Goal: Transaction & Acquisition: Purchase product/service

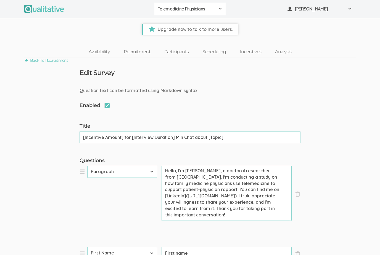
click at [140, 54] on link "Recruitment" at bounding box center [137, 52] width 41 height 12
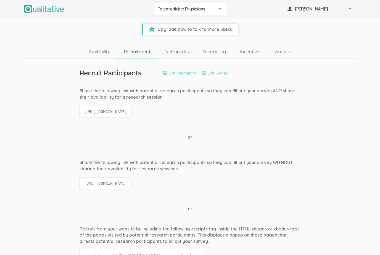
click at [99, 54] on link "Availability" at bounding box center [99, 52] width 35 height 12
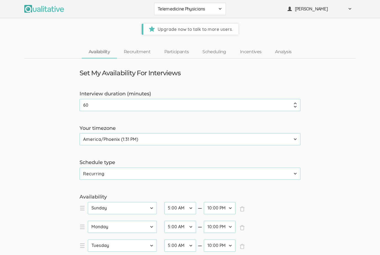
click at [138, 53] on link "Recruitment" at bounding box center [137, 52] width 41 height 12
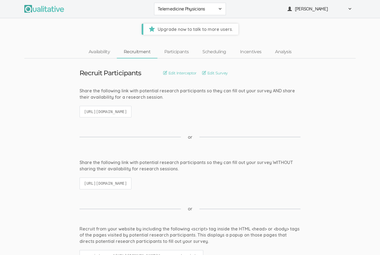
click at [219, 74] on link "Edit Survey" at bounding box center [215, 73] width 26 height 6
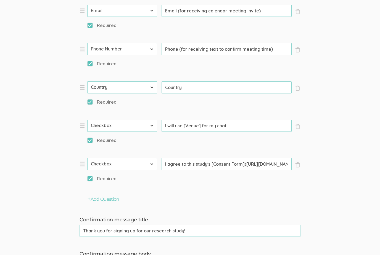
scroll to position [319, 0]
click at [113, 197] on button "Add Question" at bounding box center [103, 199] width 32 height 6
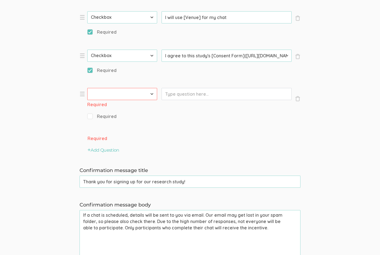
scroll to position [428, 0]
click at [146, 92] on select "First Name Last Name Email Phone Number LinkedIn Profile URL Country State Shor…" at bounding box center [122, 94] width 70 height 12
select select "10"
click at [231, 92] on input "Prompt" at bounding box center [226, 94] width 130 height 12
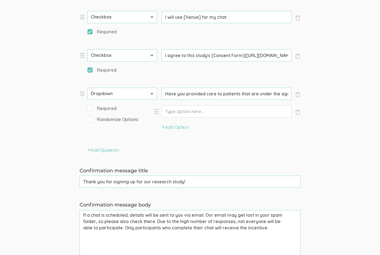
click at [87, 109] on li "× Close Type First Name Last Name Email Phone Number LinkedIn Profile URL Count…" at bounding box center [162, 113] width 166 height 51
type input "Have you provided care to patients that are under the age of 18?"
click at [88, 107] on input "Required" at bounding box center [89, 109] width 4 height 4
checkbox input "true"
click at [179, 111] on input "Option" at bounding box center [226, 111] width 130 height 12
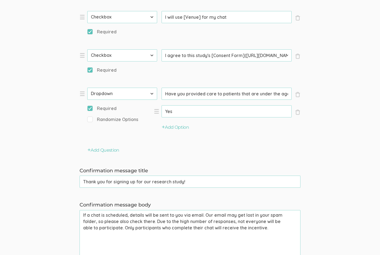
click at [179, 122] on li "× Close Option Yes (success)" at bounding box center [227, 114] width 147 height 19
type input "Yes"
click at [181, 127] on button "Add Option" at bounding box center [175, 127] width 27 height 6
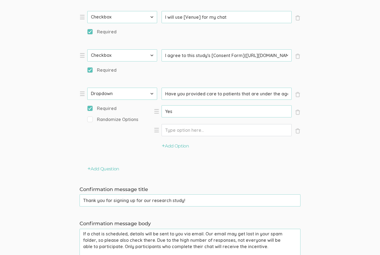
click at [196, 132] on input "Option" at bounding box center [226, 130] width 130 height 12
type input "No"
click at [176, 145] on button "Add Option" at bounding box center [175, 146] width 27 height 6
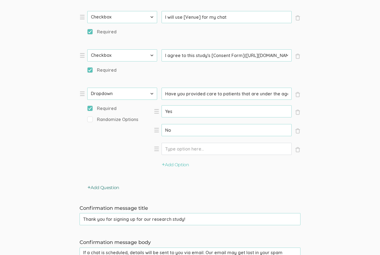
click at [97, 188] on button "Add Question" at bounding box center [103, 188] width 32 height 6
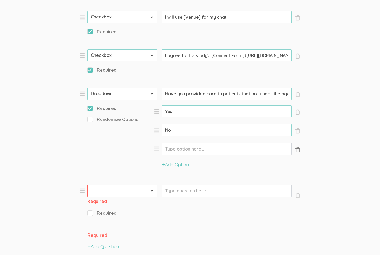
click at [297, 149] on span "×" at bounding box center [298, 150] width 6 height 6
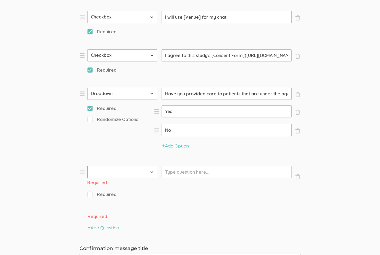
click at [86, 192] on li "× Close Type First Name Last Name Email Phone Number LinkedIn Profile URL Count…" at bounding box center [162, 185] width 166 height 38
click at [127, 166] on select "First Name Last Name Email Phone Number LinkedIn Profile URL Country State Shor…" at bounding box center [122, 172] width 70 height 12
select select "10"
click at [88, 187] on span "Required" at bounding box center [101, 187] width 29 height 6
click at [88, 187] on input "Required" at bounding box center [89, 187] width 4 height 4
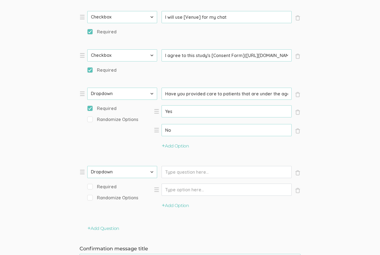
checkbox input "true"
click at [172, 168] on input "Prompt" at bounding box center [226, 172] width 130 height 12
drag, startPoint x: 166, startPoint y: 92, endPoint x: 272, endPoint y: 93, distance: 106.5
click at [272, 93] on input "Have you provided care to patients that are under the age of 18?" at bounding box center [226, 94] width 130 height 12
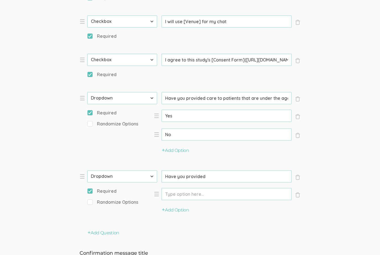
scroll to position [423, 0]
click at [210, 175] on input "Have you provided" at bounding box center [226, 177] width 130 height 12
type input "Have you provided care to patients over the age of [DEMOGRAPHIC_DATA]?"
click at [194, 196] on input "Option" at bounding box center [226, 194] width 130 height 12
click at [175, 205] on li "× Close Option Yes (success)" at bounding box center [227, 197] width 147 height 19
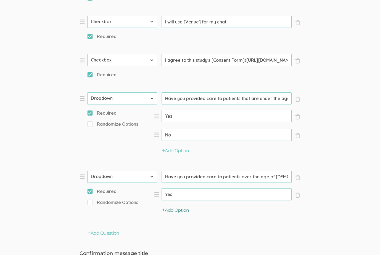
type input "Yes"
click at [182, 208] on button "Add Option" at bounding box center [175, 211] width 27 height 6
click at [190, 211] on input "Option" at bounding box center [226, 213] width 130 height 12
type input "No"
click at [180, 226] on button "Add Option" at bounding box center [175, 229] width 27 height 6
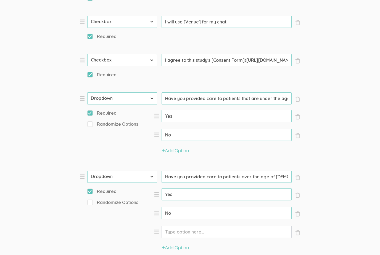
click at [181, 226] on input "Option" at bounding box center [226, 232] width 130 height 12
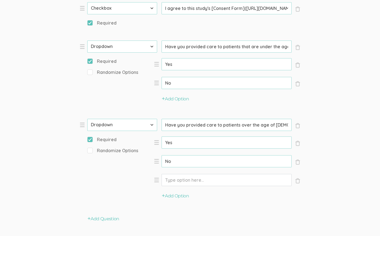
scroll to position [466, 0]
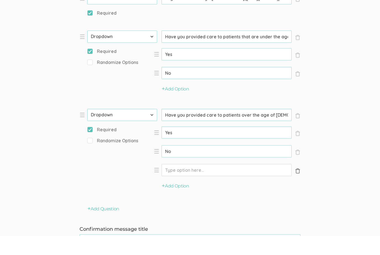
click at [298, 187] on span "×" at bounding box center [298, 190] width 6 height 6
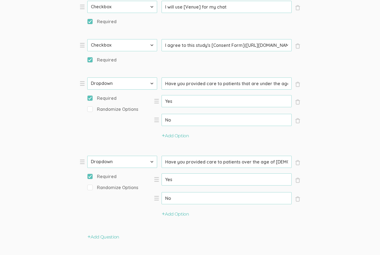
scroll to position [436, 0]
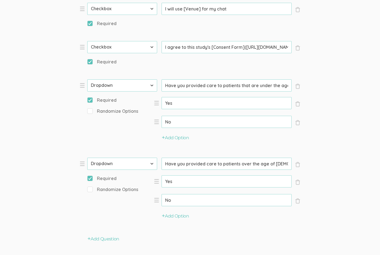
drag, startPoint x: 241, startPoint y: 84, endPoint x: 248, endPoint y: 84, distance: 6.9
click at [248, 84] on input "Have you provided care to patients that are under the age of 18?" at bounding box center [226, 85] width 130 height 12
click at [258, 83] on input "Have you provided care to patients that are under the age of 18?" at bounding box center [226, 85] width 130 height 12
click at [262, 83] on input "Have you provided care to patients that are under the age of 18?" at bounding box center [226, 85] width 130 height 12
click at [259, 83] on input "Have you provided care to patients that are under the age of 18?" at bounding box center [226, 85] width 130 height 12
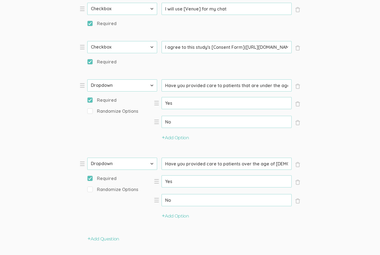
drag, startPoint x: 259, startPoint y: 83, endPoint x: 241, endPoint y: 84, distance: 18.8
click at [241, 84] on input "Have you provided care to patients that are under the age of 18?" at bounding box center [226, 85] width 130 height 12
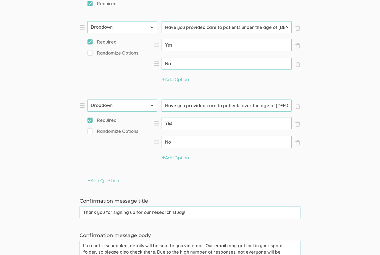
scroll to position [493, 0]
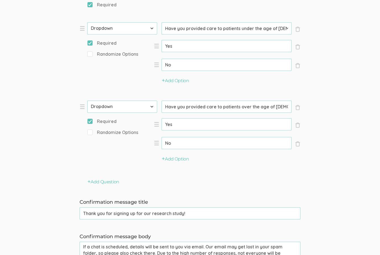
type input "Have you provided care to patients under the age of [DEMOGRAPHIC_DATA]?"
click at [111, 180] on button "Add Question" at bounding box center [103, 182] width 32 height 6
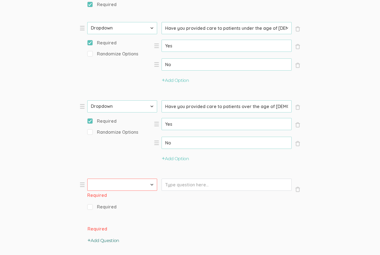
scroll to position [494, 0]
click at [151, 179] on select "First Name Last Name Email Phone Number LinkedIn Profile URL Country State Shor…" at bounding box center [122, 185] width 70 height 12
select select "10"
click at [217, 182] on input "Prompt" at bounding box center [226, 185] width 130 height 12
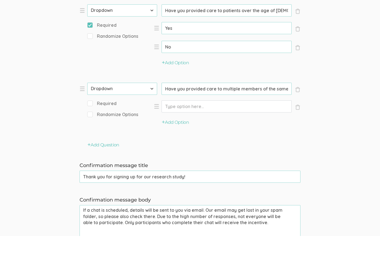
scroll to position [571, 0]
type input "Have you provided care to multiple members of the same family?"
click at [215, 119] on input "Option" at bounding box center [226, 125] width 130 height 12
type input "Yes"
click at [179, 138] on button "Add Option" at bounding box center [175, 141] width 27 height 6
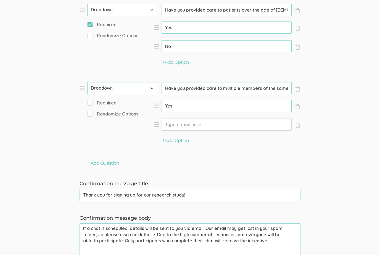
click at [218, 120] on input "Option" at bounding box center [226, 125] width 130 height 12
type input "No"
click at [92, 100] on span "Required" at bounding box center [101, 103] width 29 height 6
click at [91, 101] on input "Required" at bounding box center [89, 103] width 4 height 4
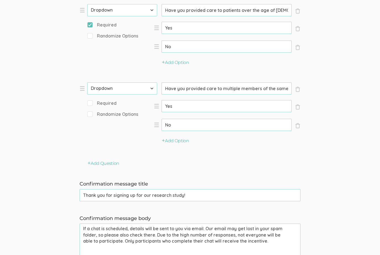
checkbox input "true"
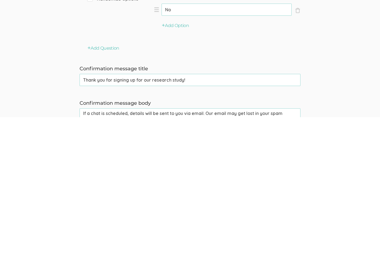
scroll to position [568, 0]
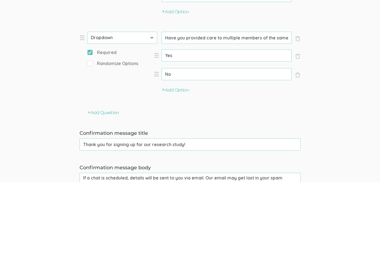
type input "No"
click at [285, 105] on input "Have you provided care to multiple members of the same family?" at bounding box center [226, 111] width 130 height 12
click at [272, 105] on input "Have you provided care to multiple members of the same family?" at bounding box center [226, 111] width 130 height 12
click at [285, 105] on input "Have you provided care to multiple members of the same family?" at bounding box center [226, 111] width 130 height 12
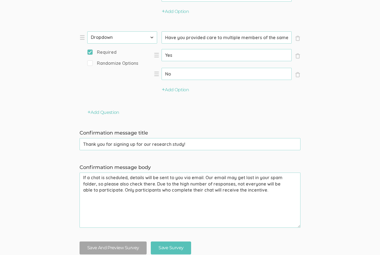
scroll to position [641, 0]
click at [113, 110] on button "Add Question" at bounding box center [103, 113] width 32 height 6
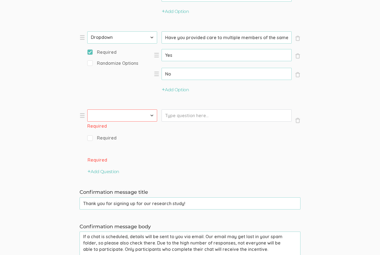
click at [151, 110] on select "First Name Last Name Email Phone Number LinkedIn Profile URL Country State Shor…" at bounding box center [122, 116] width 70 height 12
select select "10"
click at [207, 114] on input "Prompt" at bounding box center [226, 116] width 130 height 12
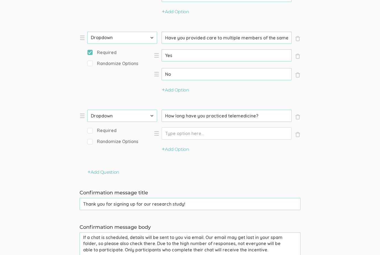
type input "How long have you practiced telemedicine?"
click at [169, 131] on input "Option" at bounding box center [226, 133] width 130 height 12
type input "Have not practiced telemedicine"
click at [185, 147] on button "Add Option" at bounding box center [175, 150] width 27 height 6
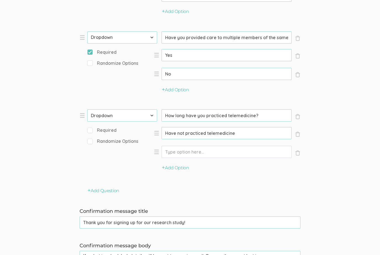
scroll to position [641, 0]
click at [201, 150] on input "Option" at bounding box center [226, 152] width 130 height 12
type input "1 year"
click at [182, 169] on button "Add Option" at bounding box center [175, 168] width 27 height 6
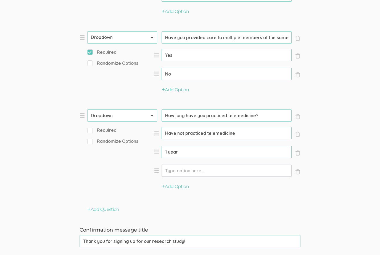
click at [225, 165] on input "Option" at bounding box center [226, 171] width 130 height 12
type input "2 years"
click at [171, 150] on input "1 year" at bounding box center [226, 152] width 130 height 12
type input "1 Year"
click at [180, 187] on button "Add Option" at bounding box center [175, 187] width 27 height 6
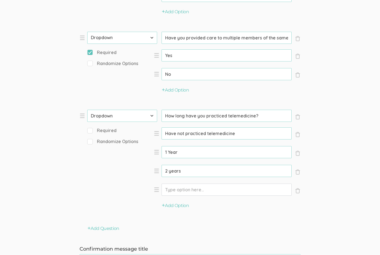
click at [187, 187] on input "Option" at bounding box center [226, 190] width 130 height 12
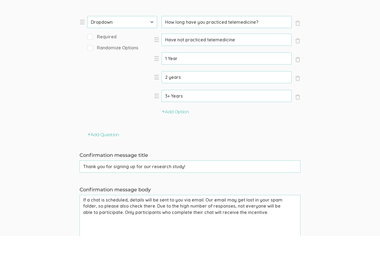
scroll to position [719, 0]
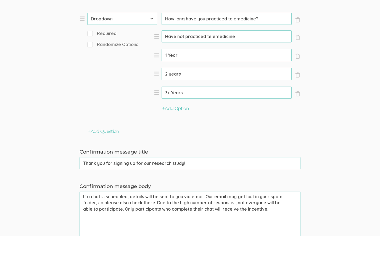
type input "3+ Years"
click at [172, 87] on input "2 years" at bounding box center [226, 93] width 130 height 12
type input "2 Years"
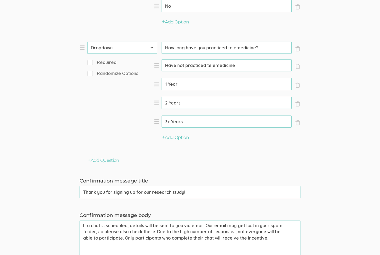
scroll to position [708, 0]
click at [94, 60] on span "Required" at bounding box center [101, 63] width 29 height 6
click at [91, 62] on input "Required" at bounding box center [89, 64] width 4 height 4
checkbox input "true"
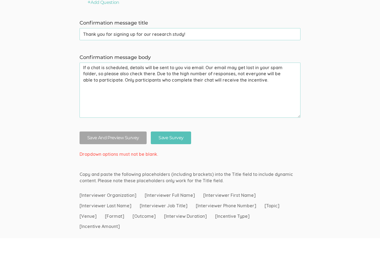
scroll to position [851, 0]
type input "2 Years"
click at [176, 148] on input "Save Survey" at bounding box center [171, 154] width 40 height 13
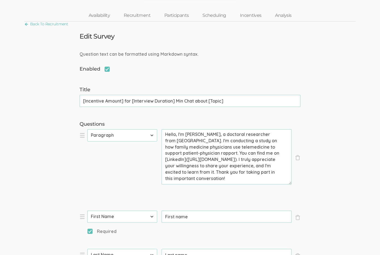
scroll to position [0, 0]
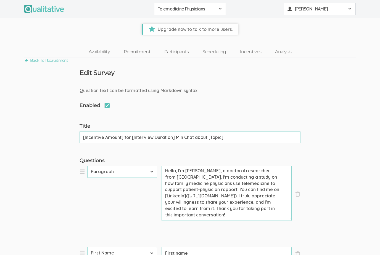
click at [352, 8] on button "Serah Mukoko" at bounding box center [320, 9] width 72 height 12
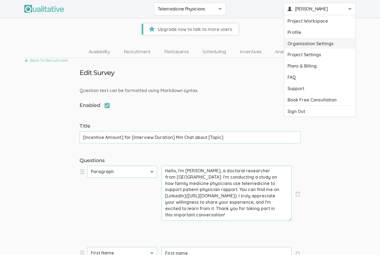
click at [321, 44] on link "Organization Settings" at bounding box center [319, 43] width 71 height 11
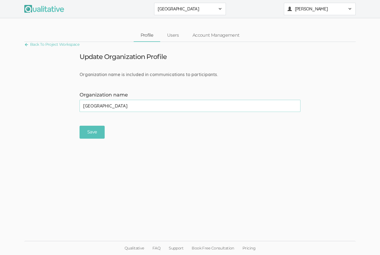
click at [347, 8] on div "Serah Mukoko" at bounding box center [319, 9] width 65 height 6
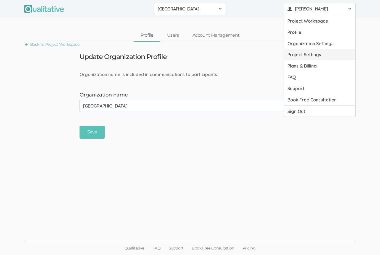
click at [310, 56] on link "Project Settings" at bounding box center [319, 54] width 71 height 11
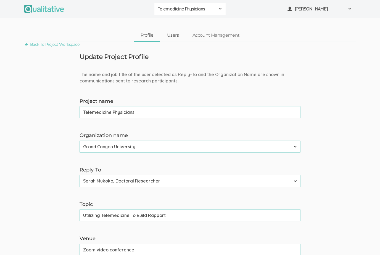
click at [180, 36] on link "Users" at bounding box center [172, 36] width 25 height 12
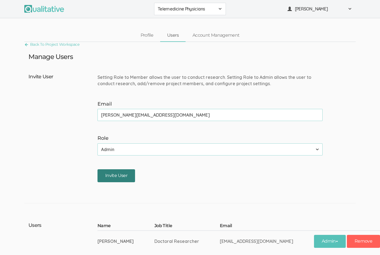
type input "Neal@qualitative.io"
click at [116, 174] on input "Invite User" at bounding box center [116, 175] width 38 height 13
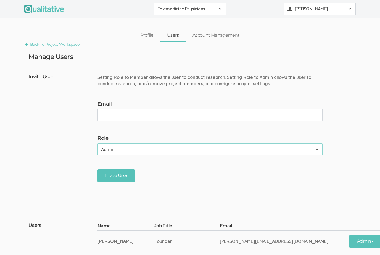
click at [342, 9] on span "Serah Mukoko" at bounding box center [320, 9] width 50 height 6
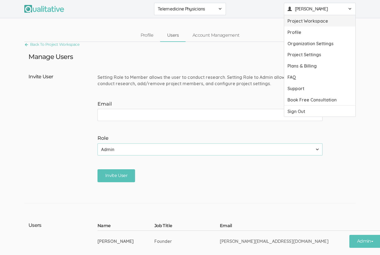
click at [322, 25] on link "Project Workspace" at bounding box center [319, 20] width 71 height 11
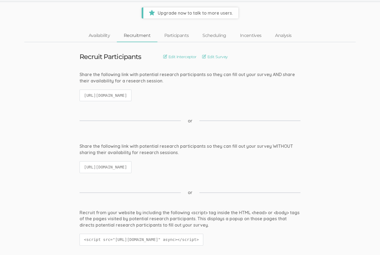
scroll to position [17, 0]
click at [220, 56] on link "Edit Survey" at bounding box center [215, 56] width 26 height 6
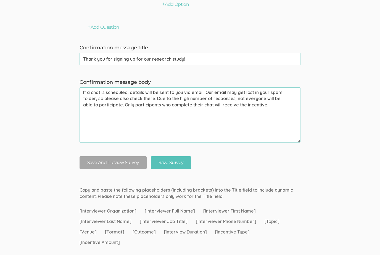
scroll to position [856, 0]
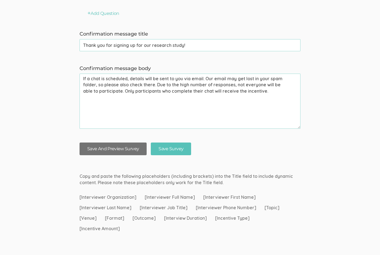
click at [130, 147] on button "Save And Preview Survey" at bounding box center [112, 149] width 67 height 13
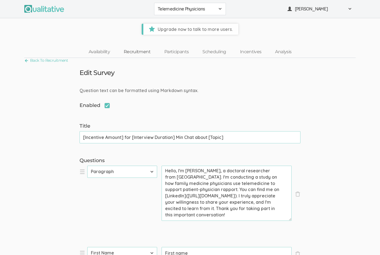
click at [143, 51] on link "Recruitment" at bounding box center [137, 52] width 41 height 12
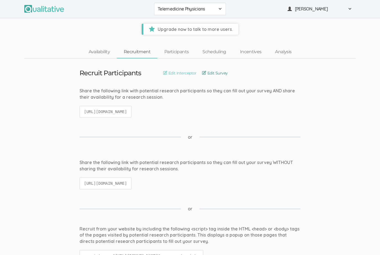
click at [222, 73] on link "Edit Survey" at bounding box center [215, 73] width 26 height 6
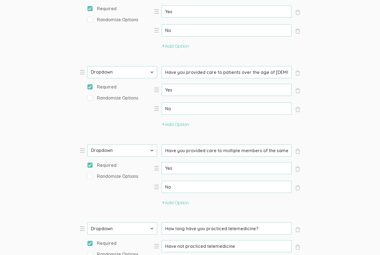
scroll to position [525, 0]
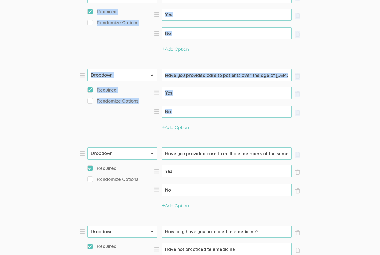
click at [55, 164] on form "Question text can be formatted using Markdown syntax. Enabled Title [Incentive …" at bounding box center [190, 27] width 380 height 928
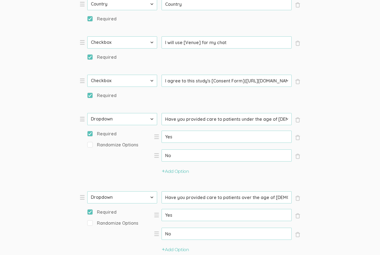
scroll to position [402, 0]
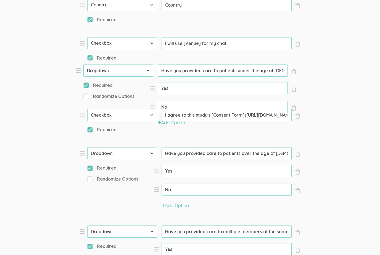
drag, startPoint x: 83, startPoint y: 118, endPoint x: 79, endPoint y: 70, distance: 47.9
select select "10"
type input "Have you provided care to patients under the age of [DEMOGRAPHIC_DATA]?"
select select "11"
type input "I agree to this study's [Consent Form](https://1drv.ms/w/c/063b4467b58ee980/ESh…"
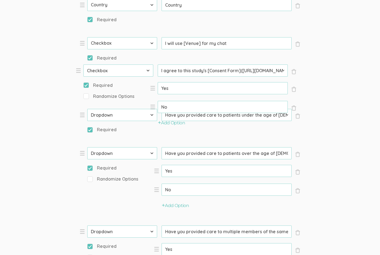
select select "10"
select select "11"
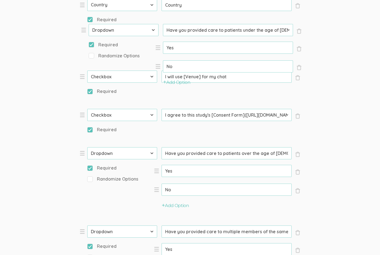
drag, startPoint x: 82, startPoint y: 79, endPoint x: 84, endPoint y: 30, distance: 49.2
select select "10"
type input "Have you provided care to patients under the age of [DEMOGRAPHIC_DATA]?"
select select "11"
type input "I will use [Venue] for my chat"
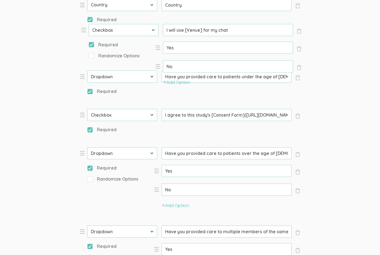
select select "10"
select select "11"
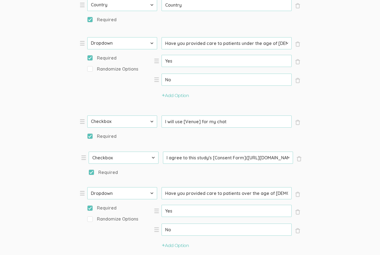
select select "10"
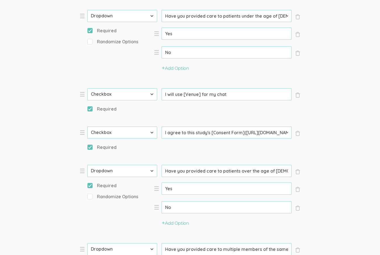
scroll to position [430, 0]
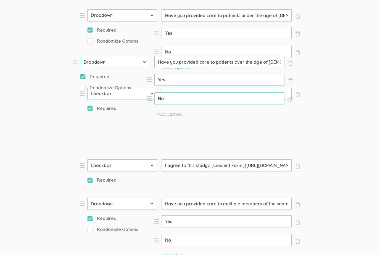
drag, startPoint x: 81, startPoint y: 169, endPoint x: 74, endPoint y: 62, distance: 106.8
select select "10"
type input "Have you provided care to patients over the age of [DEMOGRAPHIC_DATA]?"
select select "11"
type input "I agree to this study's [Consent Form](https://1drv.ms/w/c/063b4467b58ee980/ESh…"
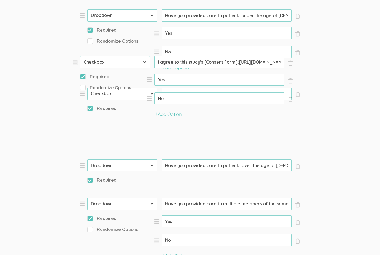
select select "10"
select select "11"
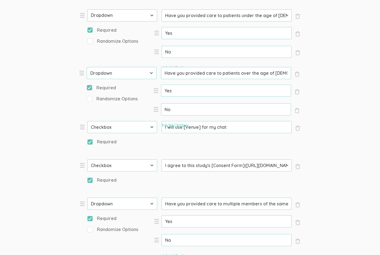
drag, startPoint x: 82, startPoint y: 131, endPoint x: 81, endPoint y: 74, distance: 57.1
select select "10"
select select "11"
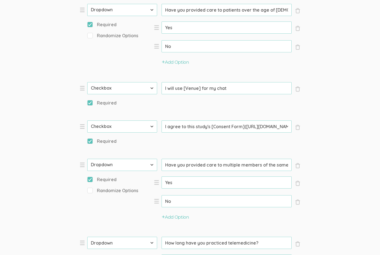
scroll to position [514, 0]
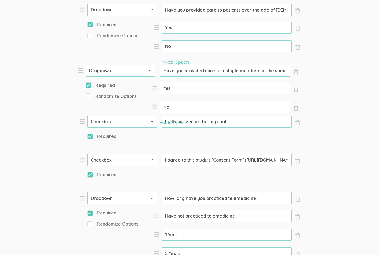
drag, startPoint x: 80, startPoint y: 163, endPoint x: 79, endPoint y: 74, distance: 88.6
select select "10"
type input "Have you provided care to multiple members of the same family?"
type input "I will use [Venue] for my chat"
select select "11"
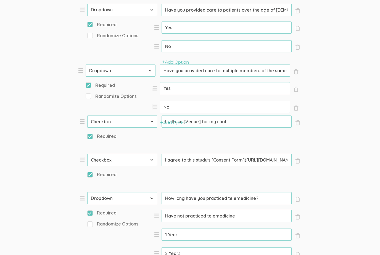
type input "I agree to this study's [Consent Form](https://1drv.ms/w/c/063b4467b58ee980/ESh…"
select select "10"
select select "11"
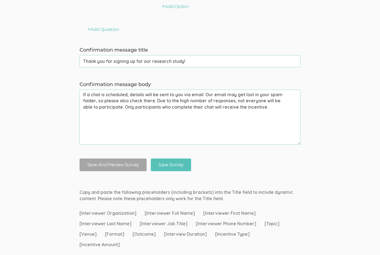
scroll to position [856, 0]
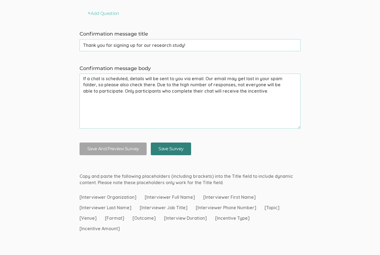
click at [181, 143] on input "Save Survey" at bounding box center [171, 149] width 40 height 13
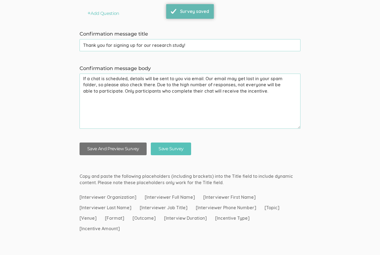
click at [120, 145] on button "Save And Preview Survey" at bounding box center [112, 149] width 67 height 13
click at [127, 145] on button "Save And Preview Survey" at bounding box center [112, 149] width 67 height 13
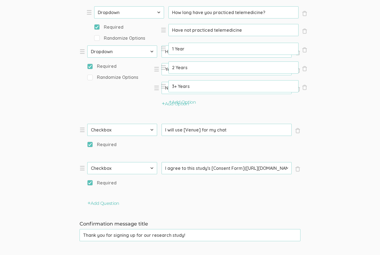
scroll to position [582, 0]
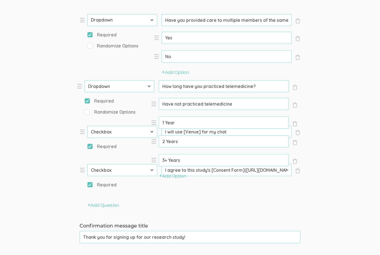
drag, startPoint x: 84, startPoint y: 129, endPoint x: 81, endPoint y: 87, distance: 42.0
select select "10"
type input "How long have you practiced telemedicine?"
type input "I will use [Venue] for my chat"
select select "11"
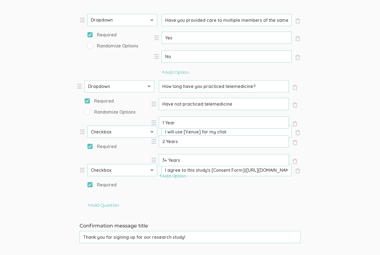
type input "I agree to this study's [Consent Form](https://1drv.ms/w/c/063b4467b58ee980/ESh…"
select select "10"
select select "11"
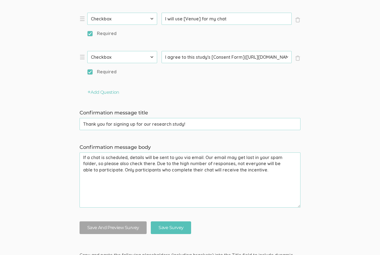
scroll to position [856, 0]
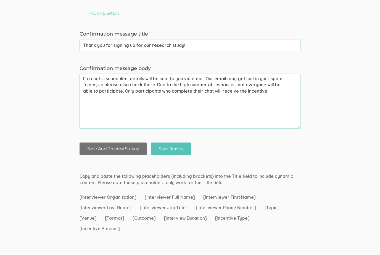
click at [132, 144] on button "Save And Preview Survey" at bounding box center [112, 149] width 67 height 13
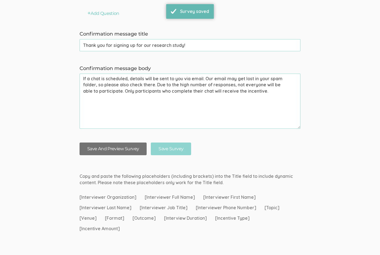
scroll to position [0, 0]
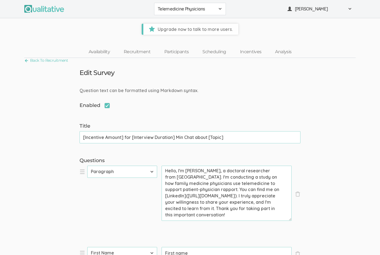
click at [210, 29] on span "Upgrade now to talk to more users." at bounding box center [190, 29] width 95 height 11
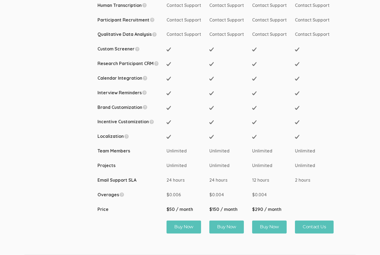
scroll to position [169, 0]
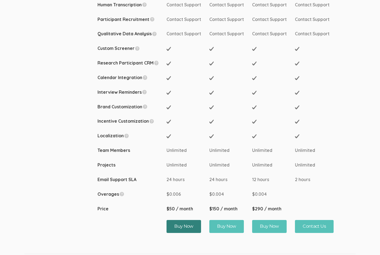
click at [185, 220] on button "Buy Now" at bounding box center [183, 226] width 34 height 13
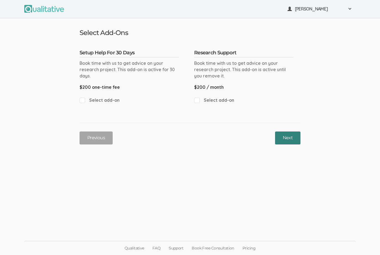
click at [291, 134] on button "Next" at bounding box center [287, 138] width 25 height 13
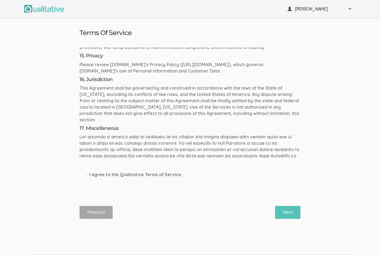
scroll to position [1692, 0]
click at [83, 174] on input "I agree to the Qualitative Terms of Service" at bounding box center [81, 175] width 4 height 4
checkbox input "true"
click at [289, 209] on button "Next" at bounding box center [287, 212] width 25 height 13
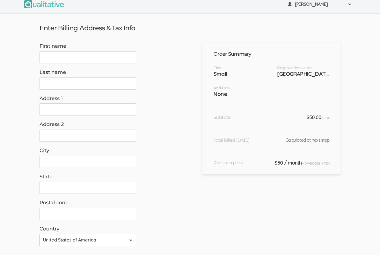
scroll to position [3, 0]
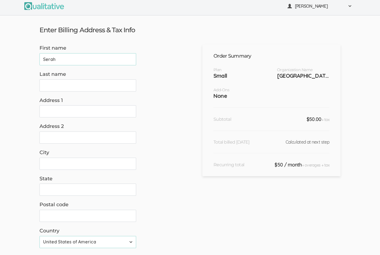
type input "Serah"
click at [97, 86] on input "Last name" at bounding box center [87, 85] width 97 height 12
type input "Mukoko"
click at [102, 114] on input "Address 1" at bounding box center [87, 111] width 97 height 12
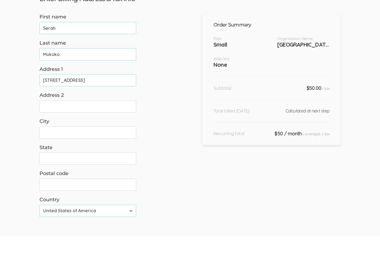
scroll to position [20, 0]
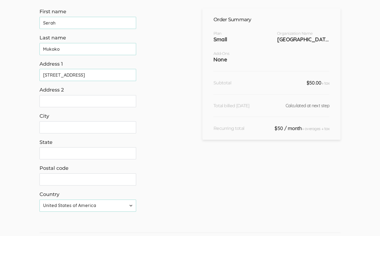
type input "45694 W Ranch Rd"
click at [95, 140] on input "City" at bounding box center [87, 146] width 97 height 12
type input "Maricopa"
click at [59, 166] on input "State" at bounding box center [87, 172] width 97 height 12
type input "Arizona"
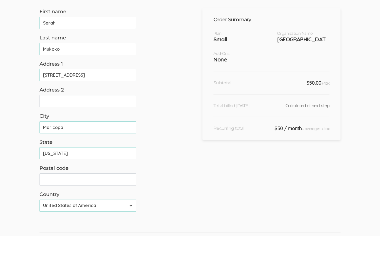
click at [59, 193] on input "Postal code" at bounding box center [87, 199] width 97 height 12
type input "8"
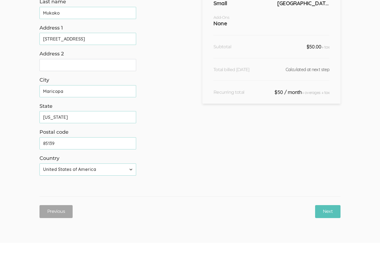
scroll to position [86, 0]
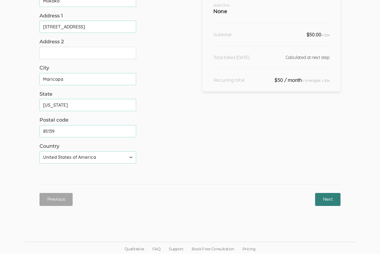
type input "85139"
click at [331, 195] on input "Next" at bounding box center [327, 201] width 25 height 13
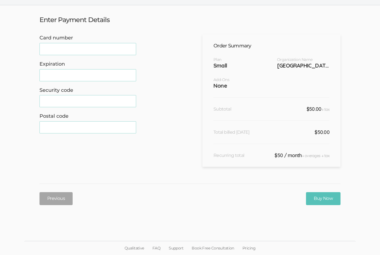
scroll to position [0, 0]
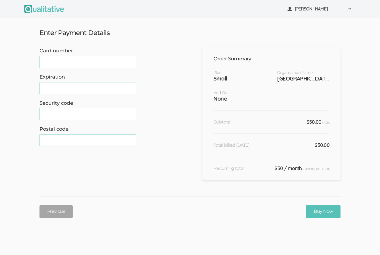
click at [84, 49] on div "Card number" at bounding box center [108, 57] width 138 height 21
click at [49, 79] on form "Card number Expiration Security code Postal code" at bounding box center [108, 113] width 138 height 132
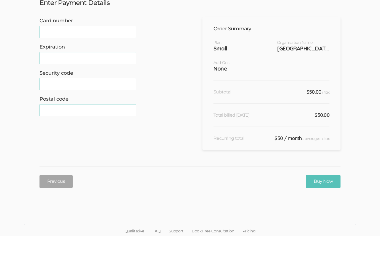
scroll to position [18, 0]
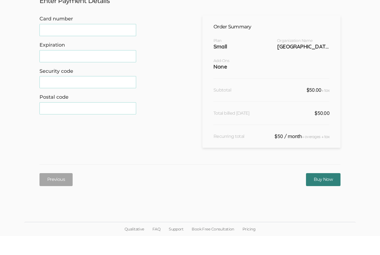
click at [329, 192] on input "Buy Now" at bounding box center [323, 198] width 34 height 13
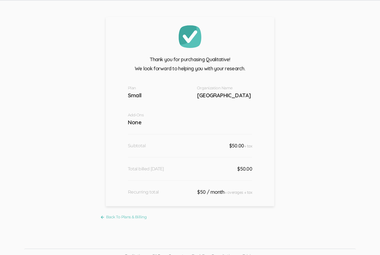
scroll to position [0, 0]
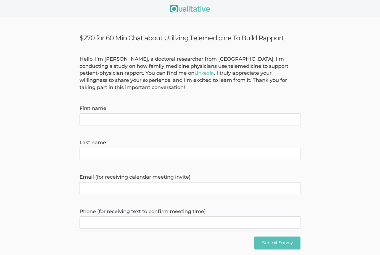
click at [200, 11] on img at bounding box center [190, 9] width 40 height 8
